Goal: Information Seeking & Learning: Learn about a topic

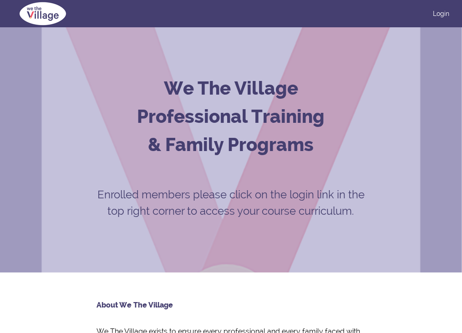
click at [97, 149] on h2 "& Family Programs" at bounding box center [231, 144] width 286 height 27
click at [445, 16] on link "Login" at bounding box center [442, 13] width 16 height 9
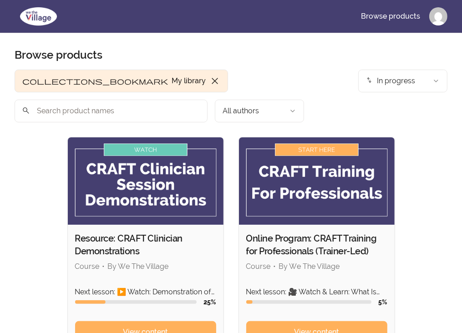
click at [306, 138] on img at bounding box center [317, 181] width 156 height 87
click at [310, 138] on img at bounding box center [317, 181] width 156 height 87
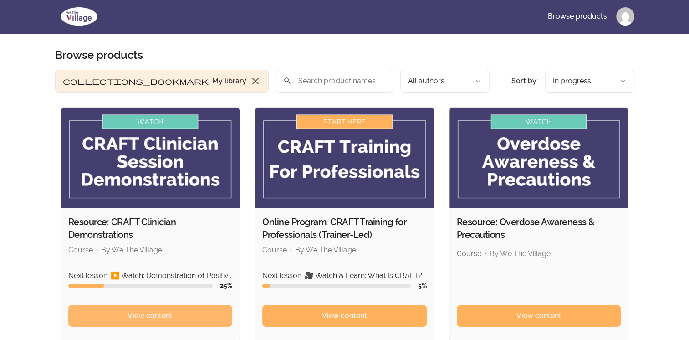
click at [132, 317] on span "View content" at bounding box center [150, 315] width 45 height 11
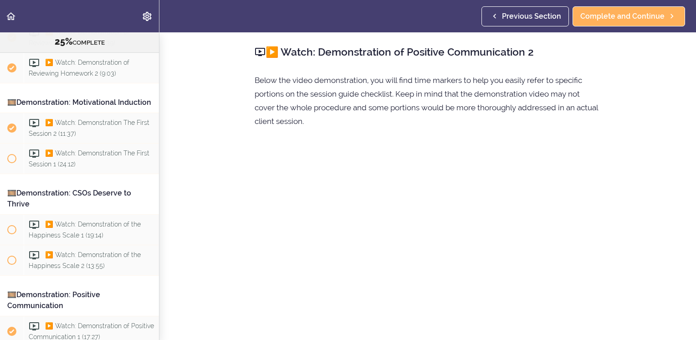
scroll to position [128, 0]
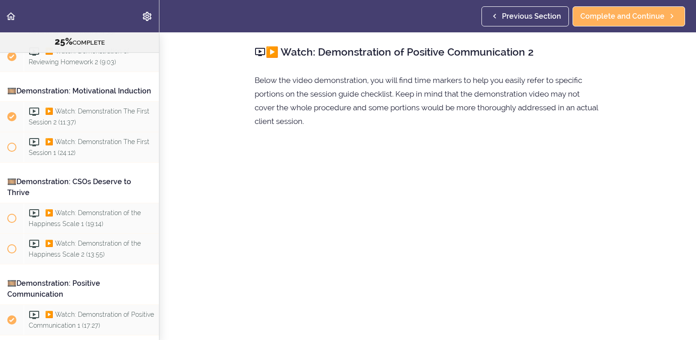
click at [628, 232] on section "Resource: CRAFT Clinician Demonstrations 25% COMPLETE 🎞️Demonstration: Skills f…" at bounding box center [348, 185] width 696 height 307
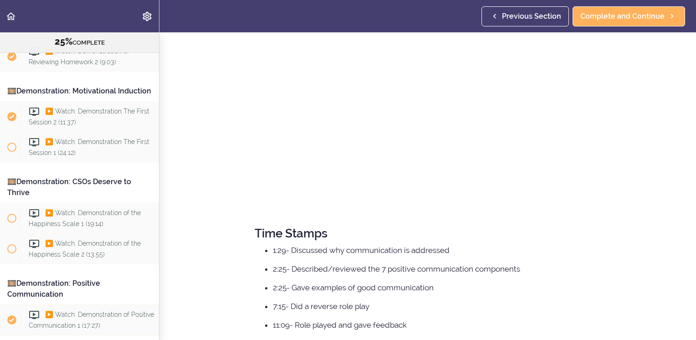
scroll to position [138, 0]
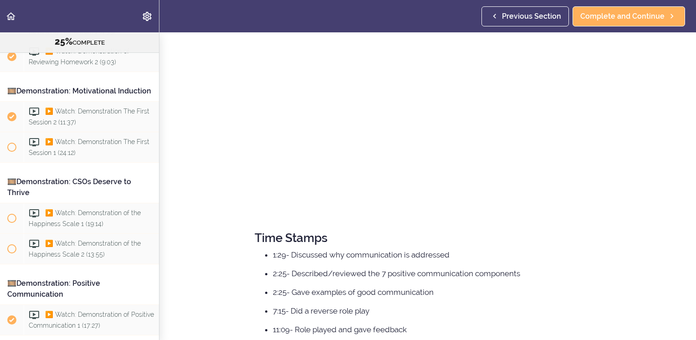
click at [205, 192] on section "Resource: CRAFT Clinician Demonstrations 25% COMPLETE 🎞️Demonstration: Skills f…" at bounding box center [348, 185] width 696 height 307
click at [613, 61] on div "▶️ Watch: Demonstration of Positive Communication 2 Below the video demonstrati…" at bounding box center [427, 279] width 383 height 771
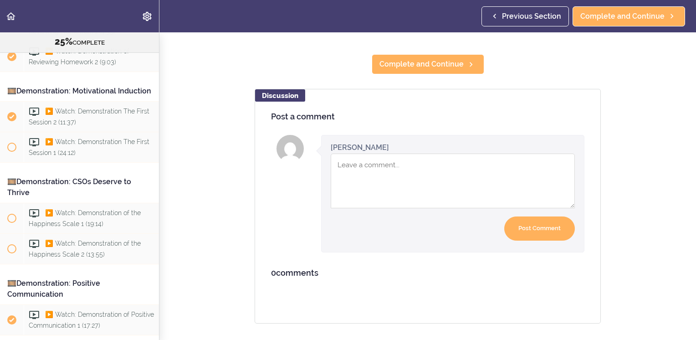
scroll to position [470, 0]
click at [404, 173] on textarea "Comment box" at bounding box center [453, 180] width 244 height 55
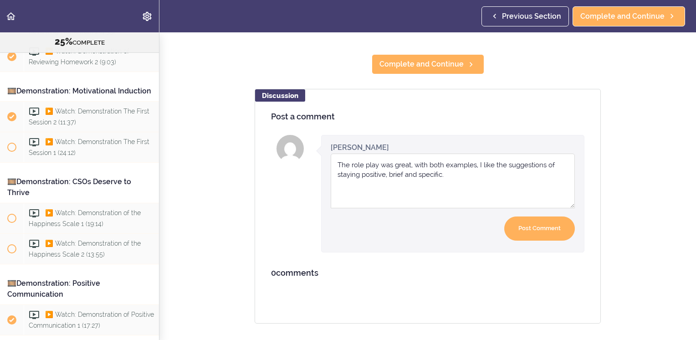
click at [449, 168] on textarea "The role play was great, with both examples, I like the suggestions of staying …" at bounding box center [453, 180] width 244 height 55
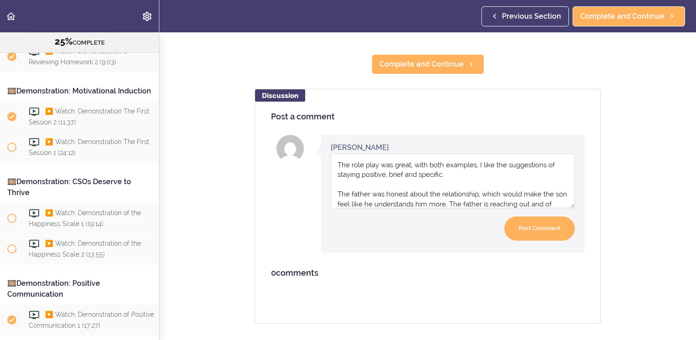
scroll to position [10, 0]
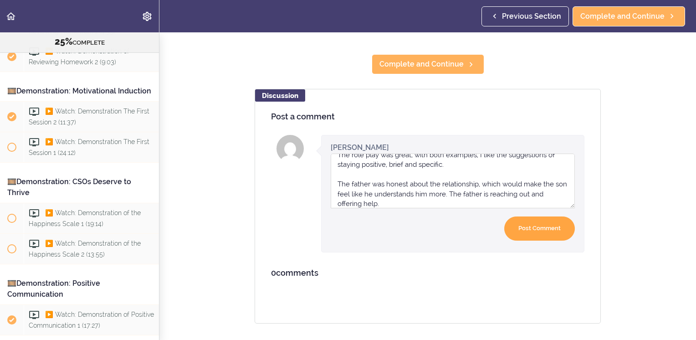
type textarea "The role play was great, with both examples, I like the suggestions of staying …"
click at [528, 220] on input "Post Comment" at bounding box center [539, 228] width 71 height 24
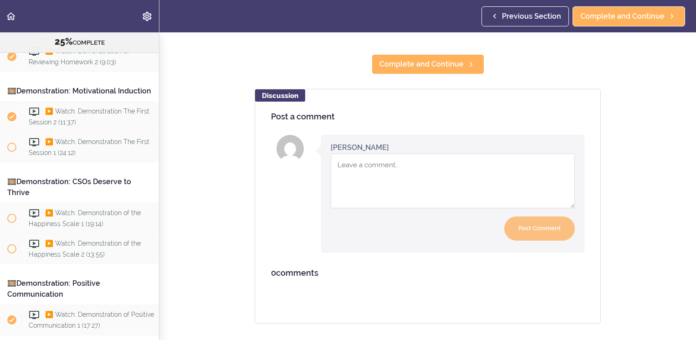
scroll to position [0, 0]
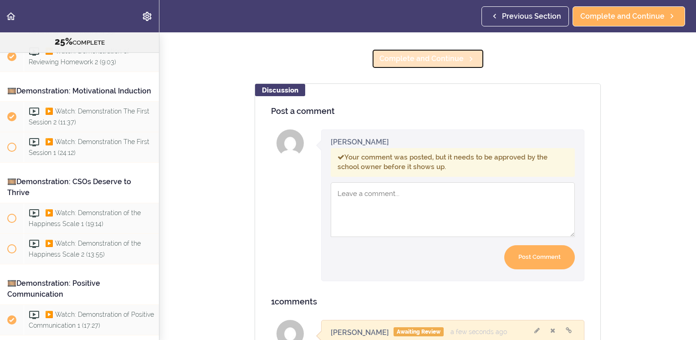
click at [414, 59] on span "Complete and Continue" at bounding box center [421, 58] width 84 height 11
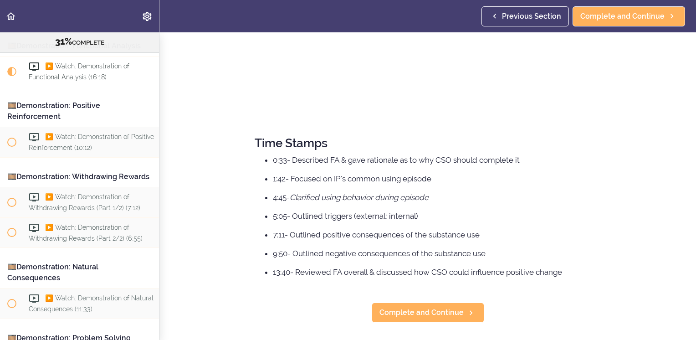
scroll to position [244, 0]
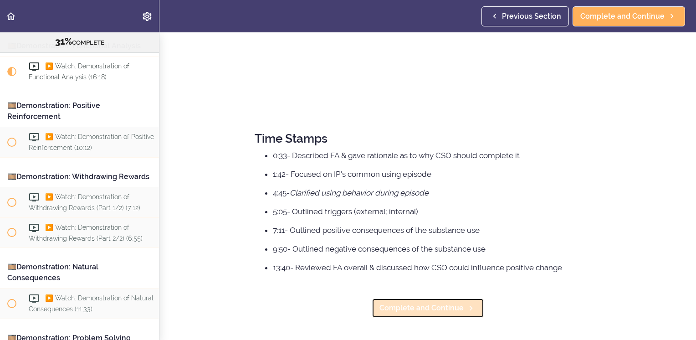
click at [446, 302] on span "Complete and Continue" at bounding box center [421, 307] width 84 height 11
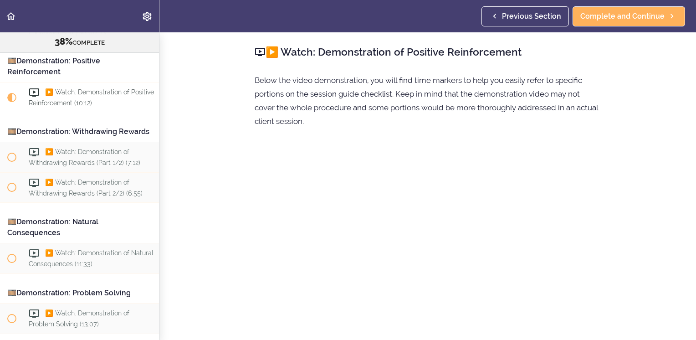
scroll to position [537, 0]
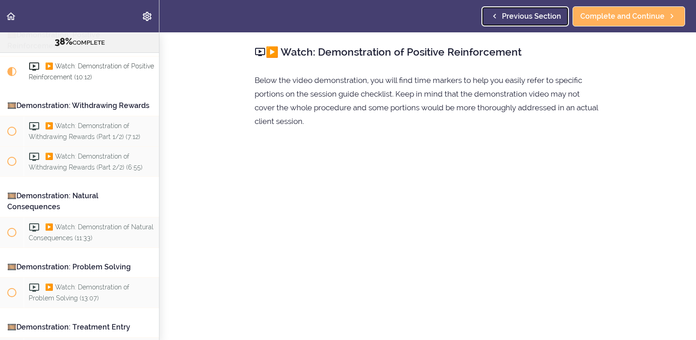
click at [541, 16] on span "Previous Section" at bounding box center [531, 16] width 59 height 11
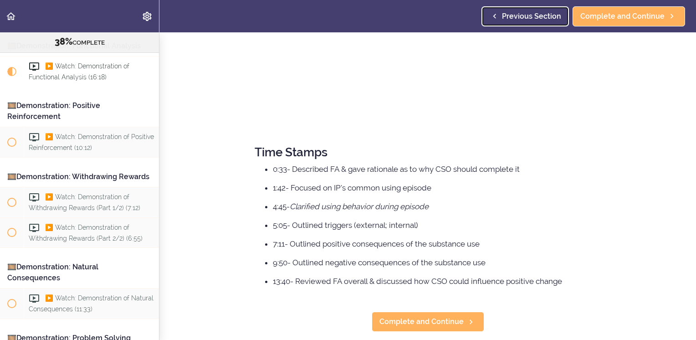
scroll to position [244, 0]
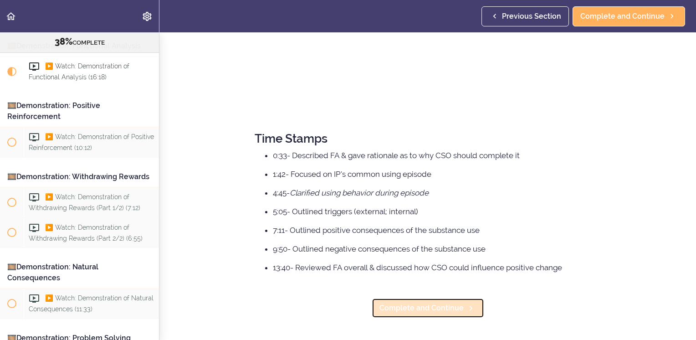
click at [430, 302] on span "Complete and Continue" at bounding box center [421, 307] width 84 height 11
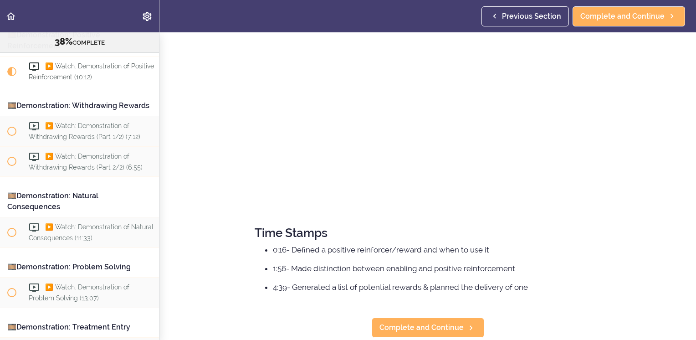
scroll to position [169, 0]
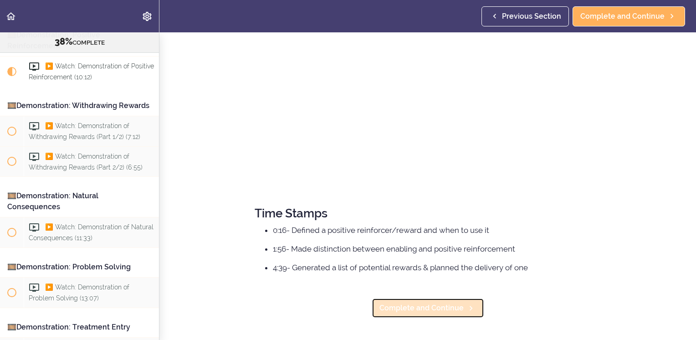
click at [424, 305] on span "Complete and Continue" at bounding box center [421, 307] width 84 height 11
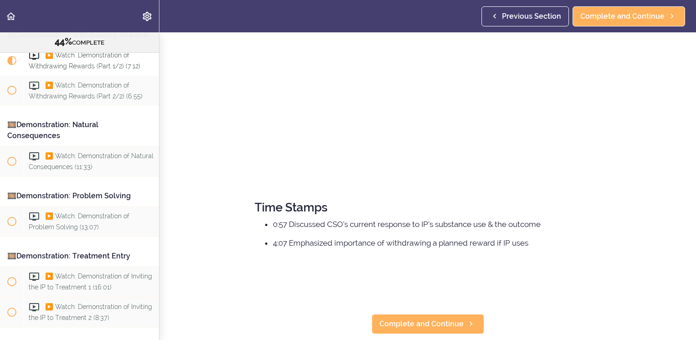
scroll to position [191, 0]
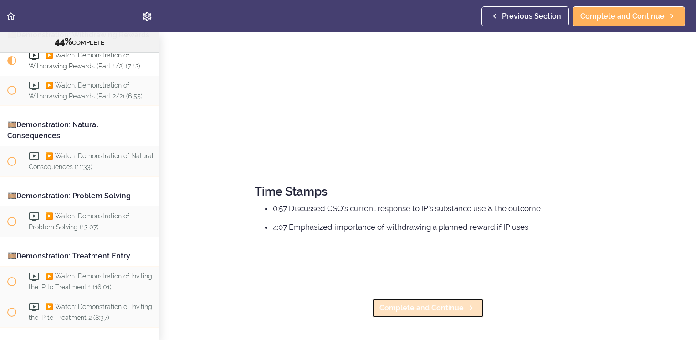
click at [414, 304] on span "Complete and Continue" at bounding box center [421, 307] width 84 height 11
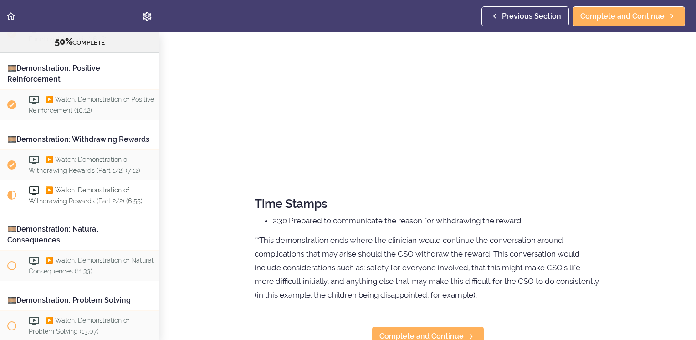
scroll to position [207, 0]
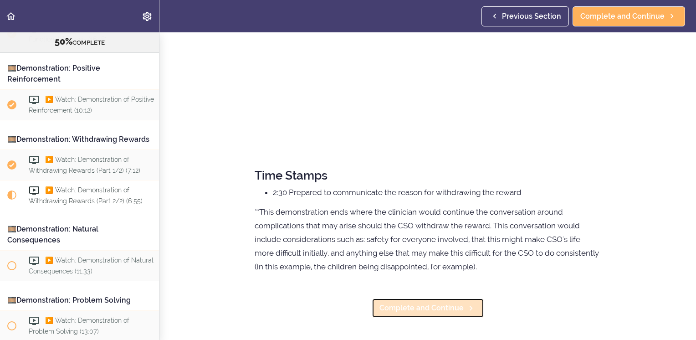
click at [440, 298] on link "Complete and Continue" at bounding box center [428, 308] width 112 height 20
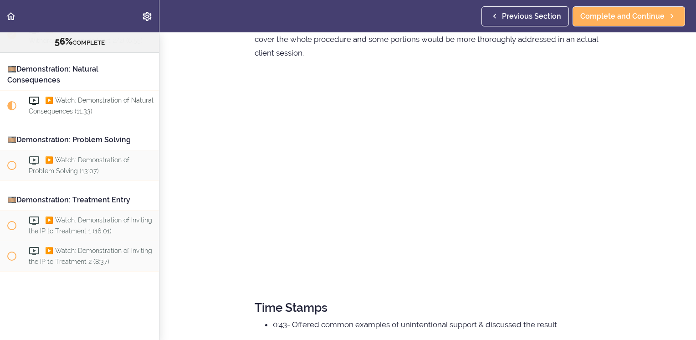
scroll to position [64, 0]
